Goal: Find specific page/section: Find specific page/section

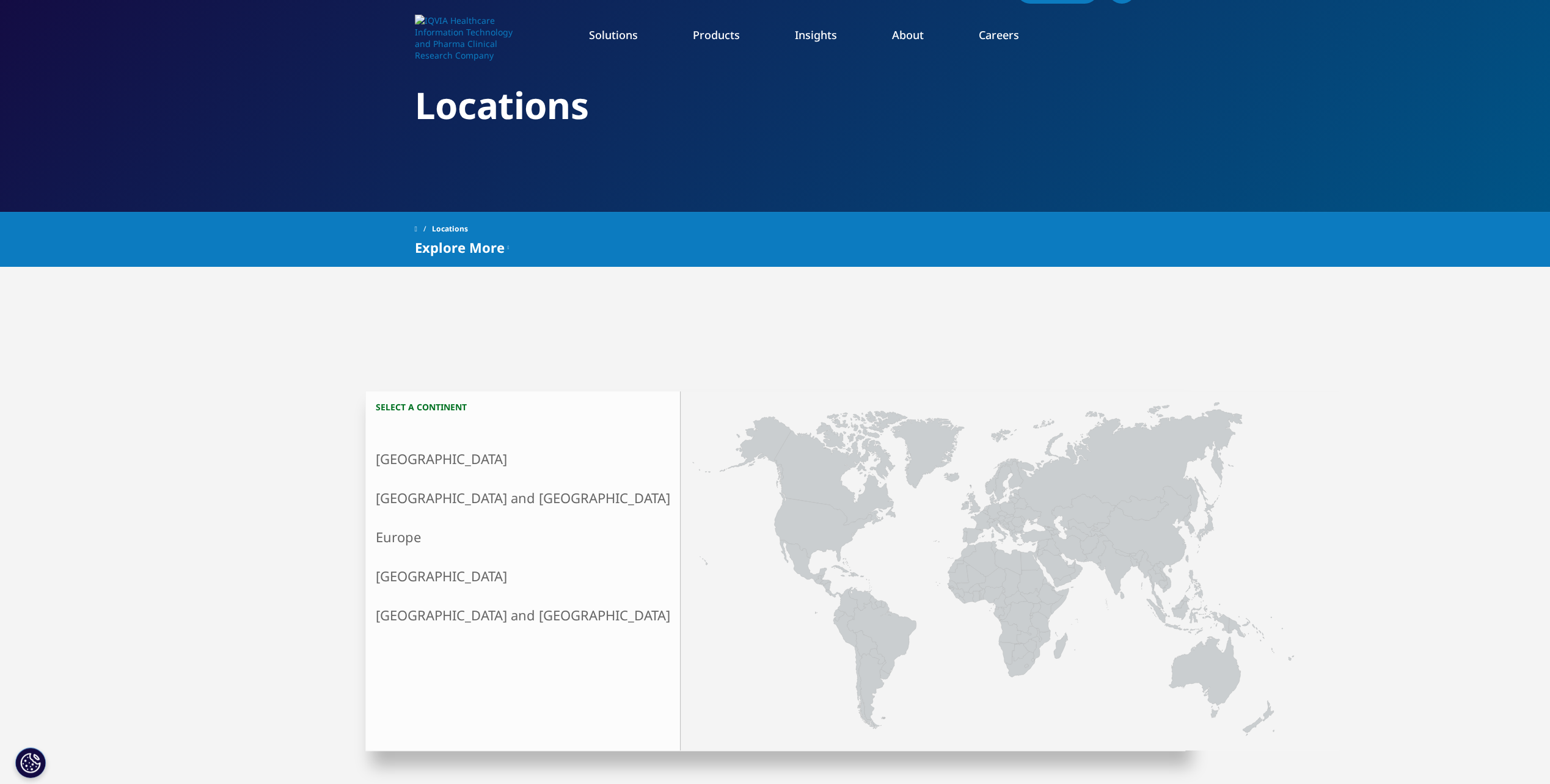
scroll to position [61, 0]
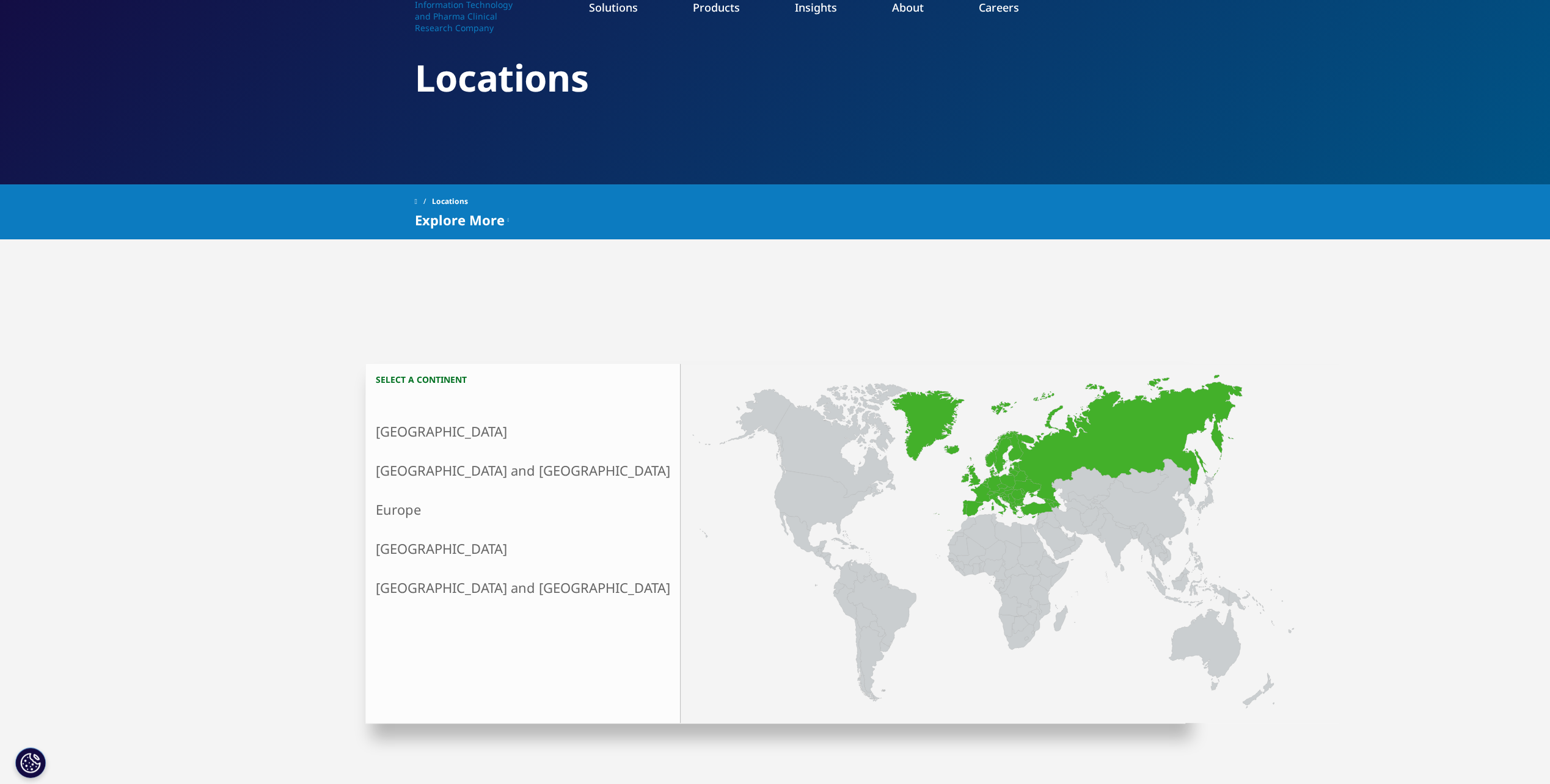
click at [398, 508] on link "Europe" at bounding box center [523, 509] width 314 height 39
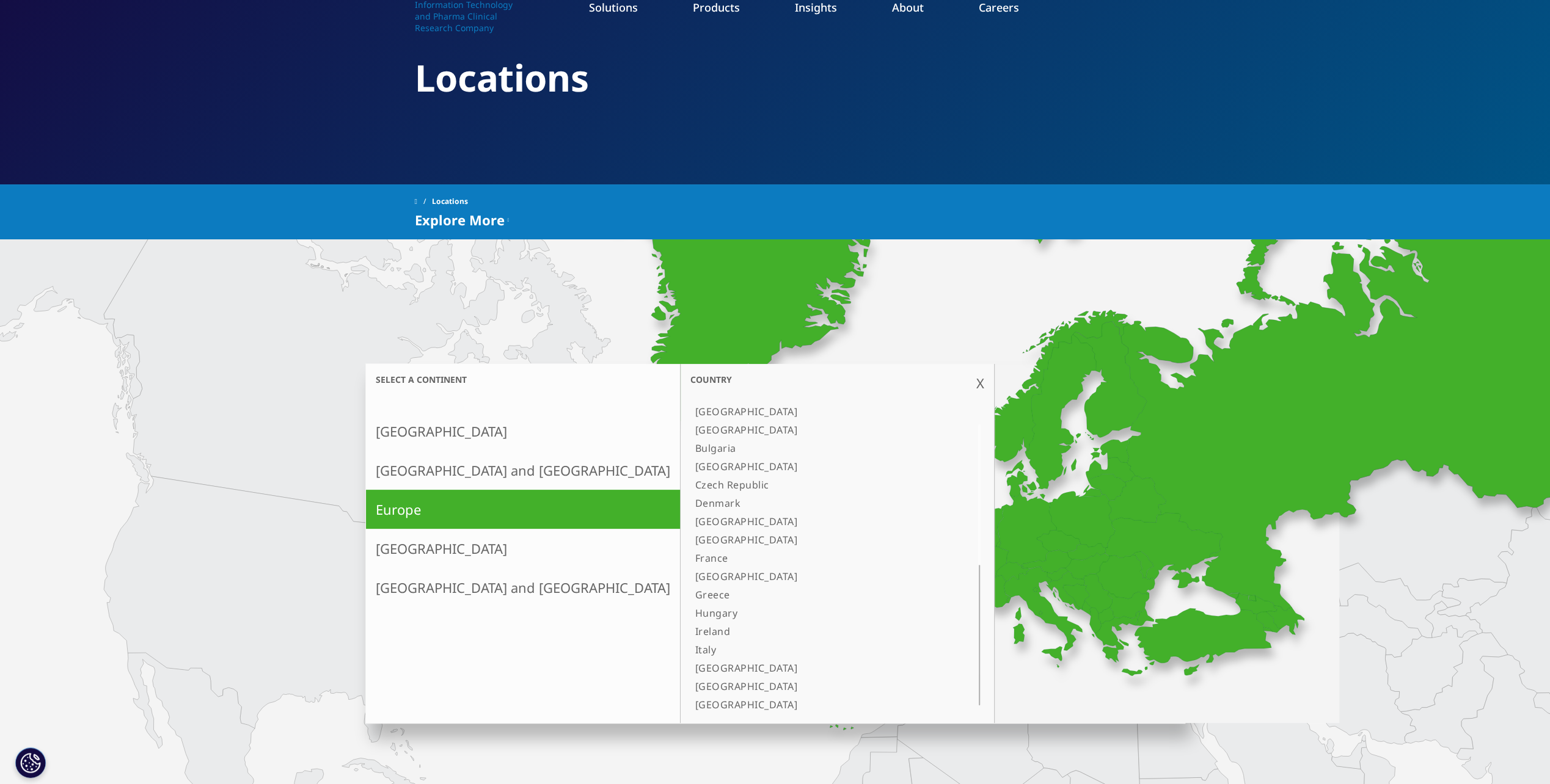
click at [313, 303] on div "Select a continent North America X Country Canada United States Asia and Oceani…" at bounding box center [775, 632] width 1550 height 784
click at [846, 195] on link "Our Locations" at bounding box center [988, 196] width 375 height 13
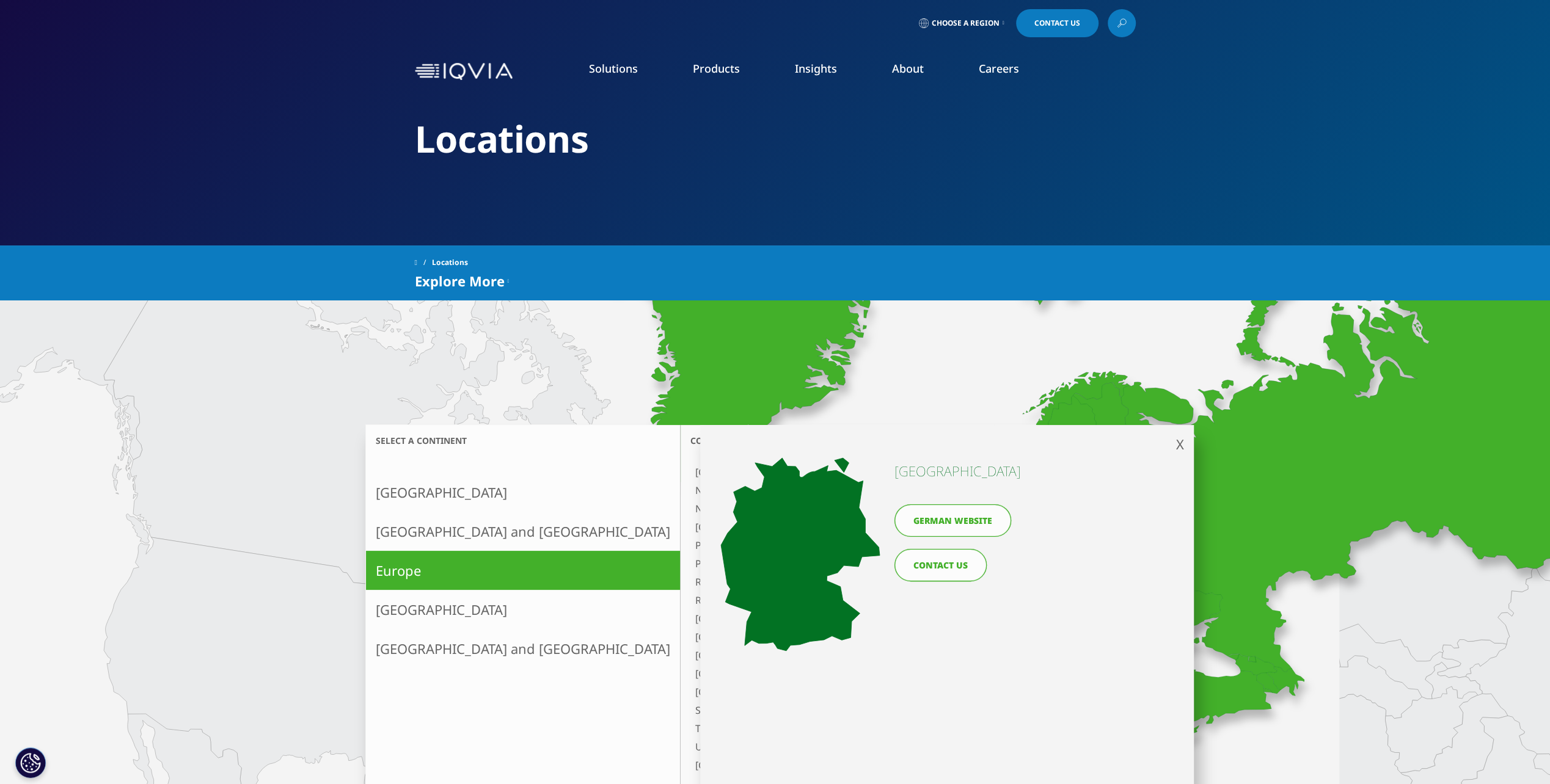
click at [289, 583] on icon at bounding box center [382, 412] width 557 height 479
